Goal: Task Accomplishment & Management: Manage account settings

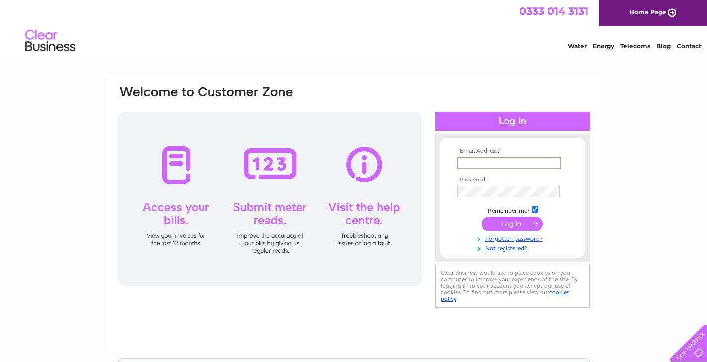
type input "rockshop@quayfour.co.uk"
click at [512, 223] on input "submit" at bounding box center [511, 224] width 61 height 14
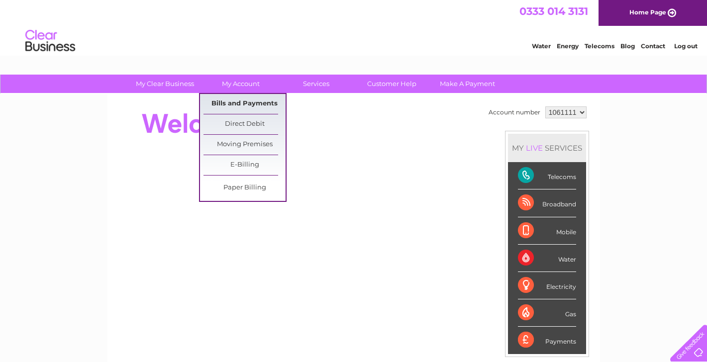
click at [244, 105] on link "Bills and Payments" at bounding box center [244, 104] width 82 height 20
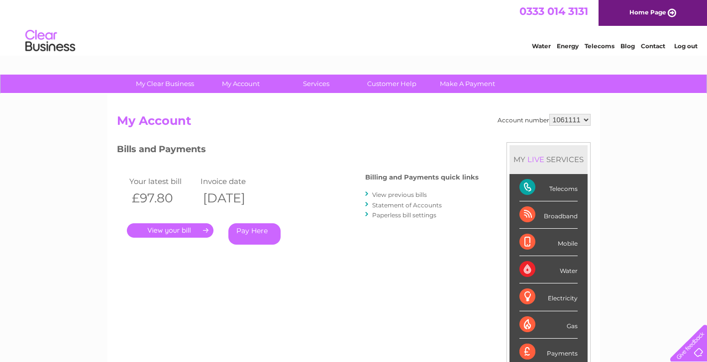
click at [391, 195] on link "View previous bills" at bounding box center [399, 194] width 55 height 7
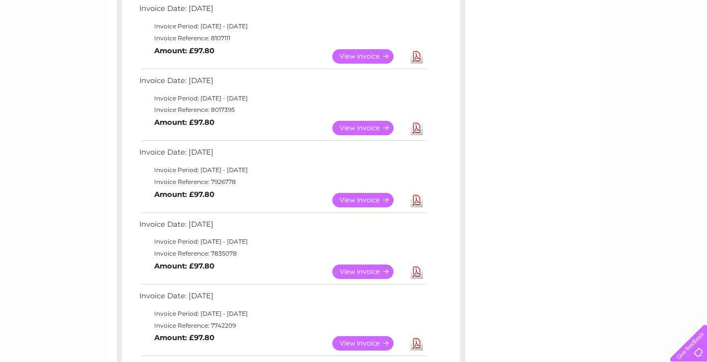
scroll to position [185, 0]
click at [353, 267] on link "View" at bounding box center [368, 271] width 73 height 14
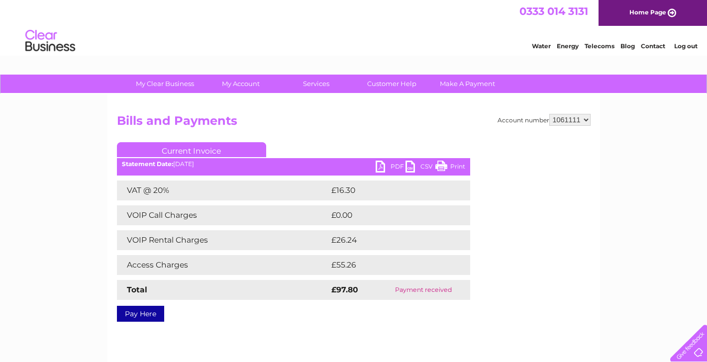
click at [392, 163] on link "PDF" at bounding box center [391, 168] width 30 height 14
